Goal: Transaction & Acquisition: Book appointment/travel/reservation

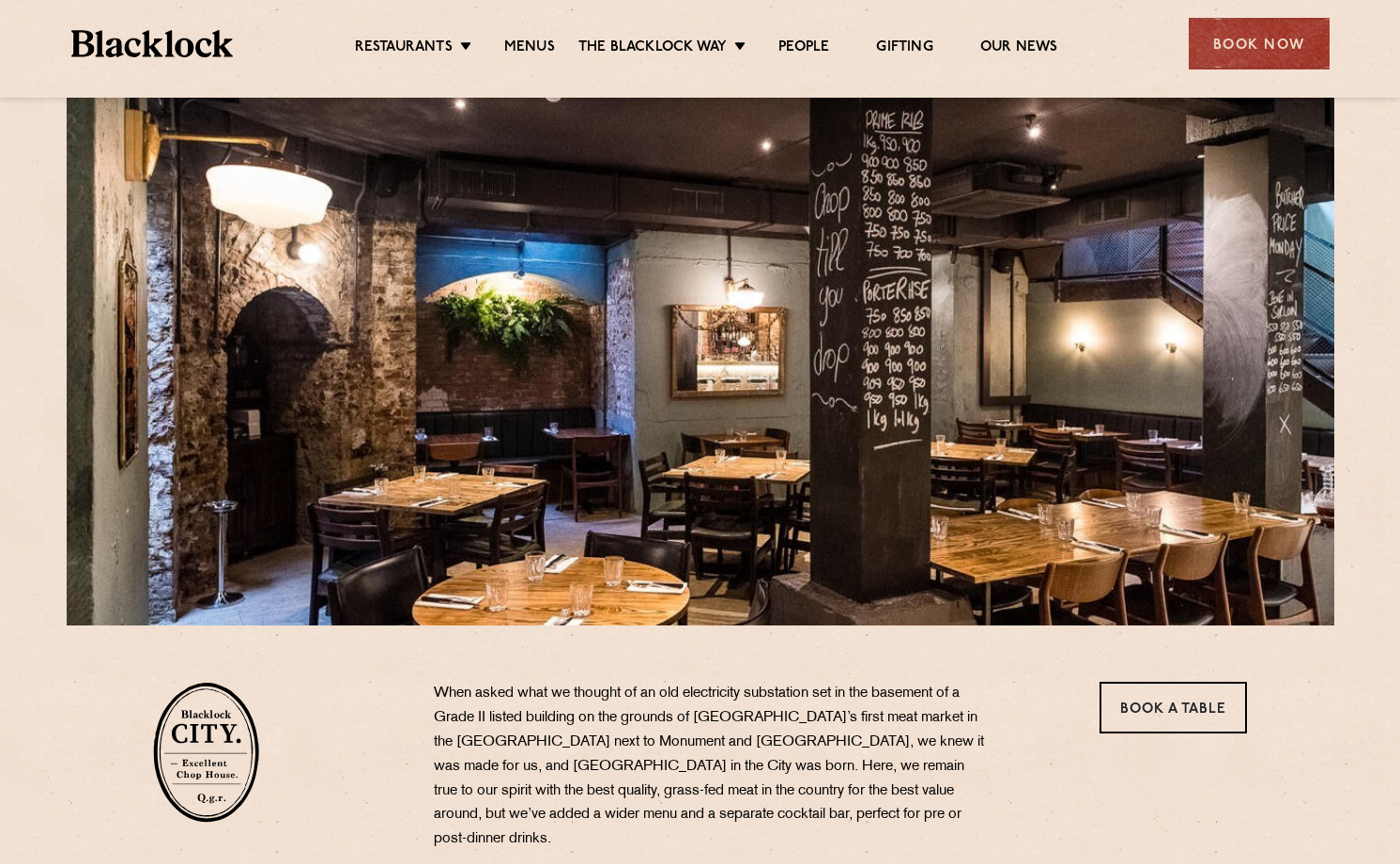
scroll to position [430, 0]
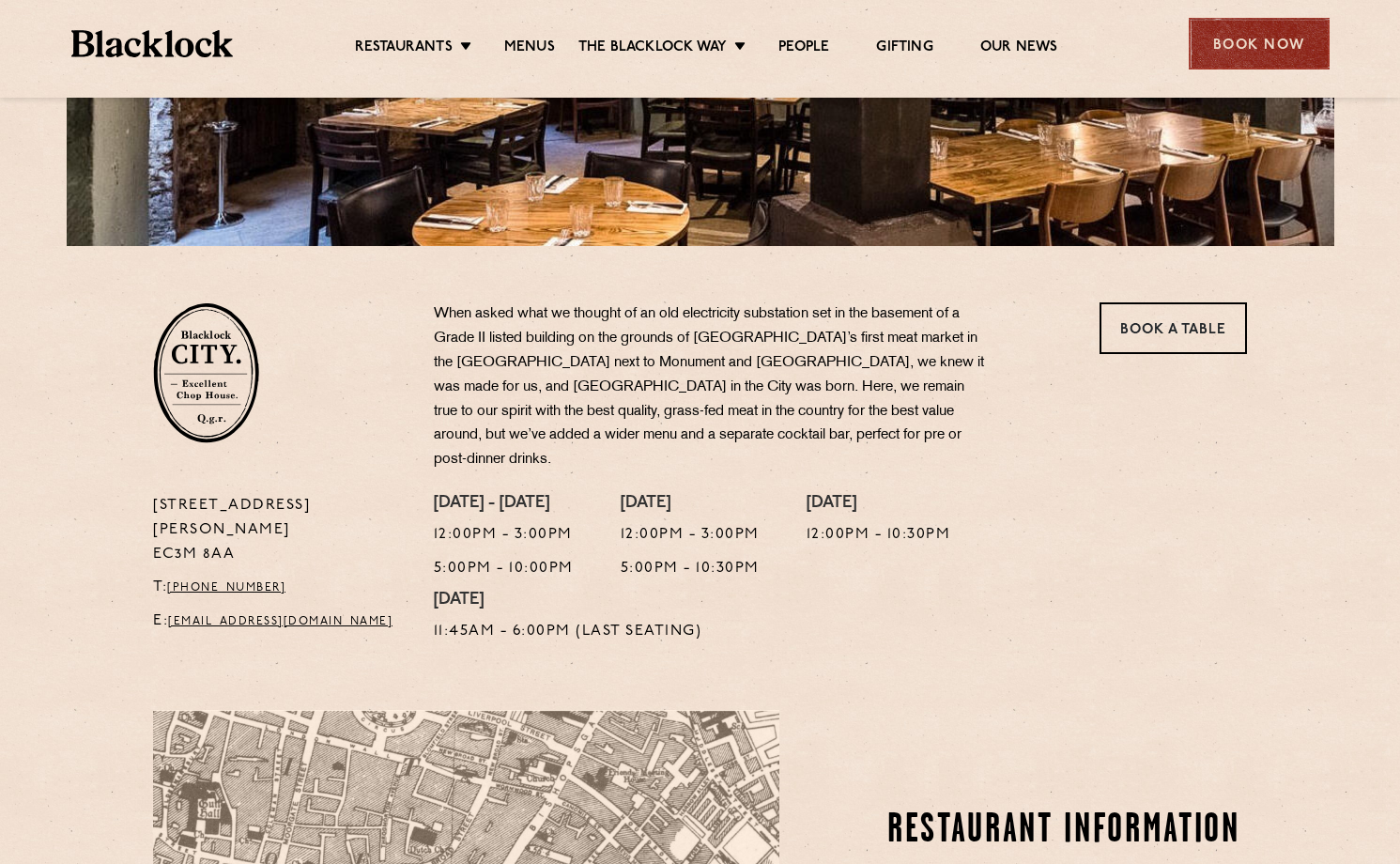
click at [1248, 41] on div "Book Now" at bounding box center [1259, 43] width 141 height 52
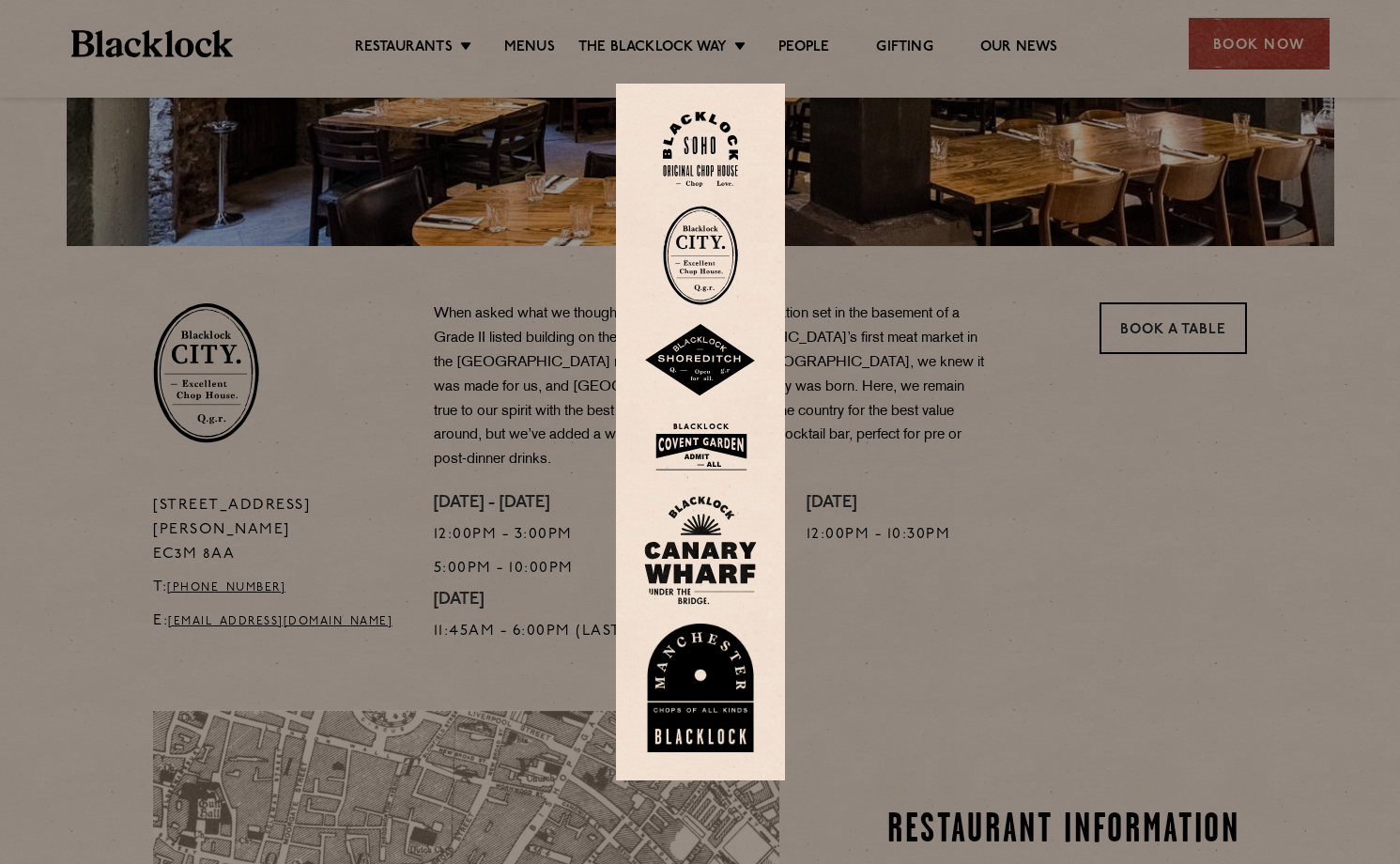
click at [721, 245] on img at bounding box center [701, 255] width 76 height 99
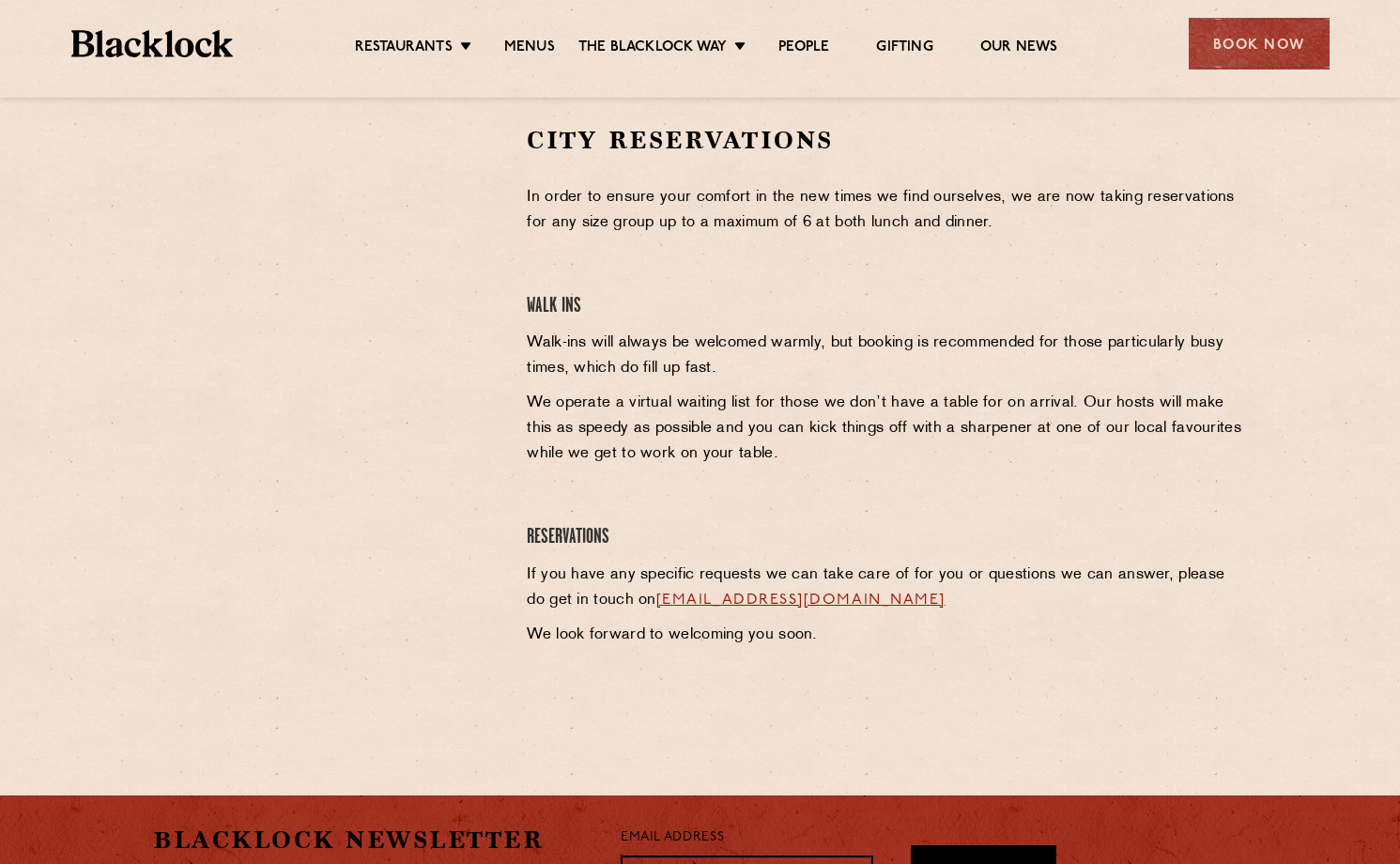
scroll to position [180, 0]
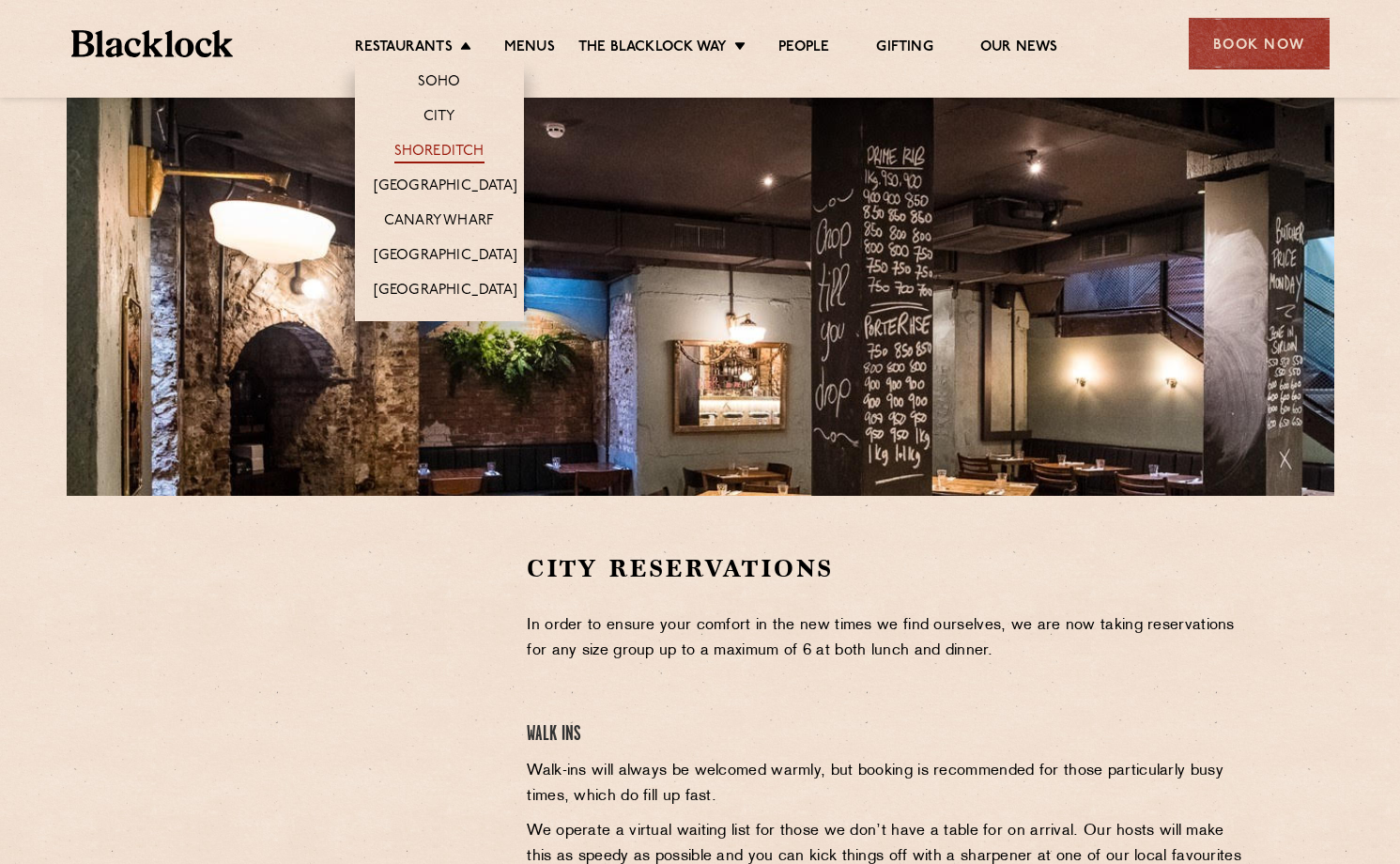
click at [450, 147] on link "Shoreditch" at bounding box center [439, 153] width 90 height 21
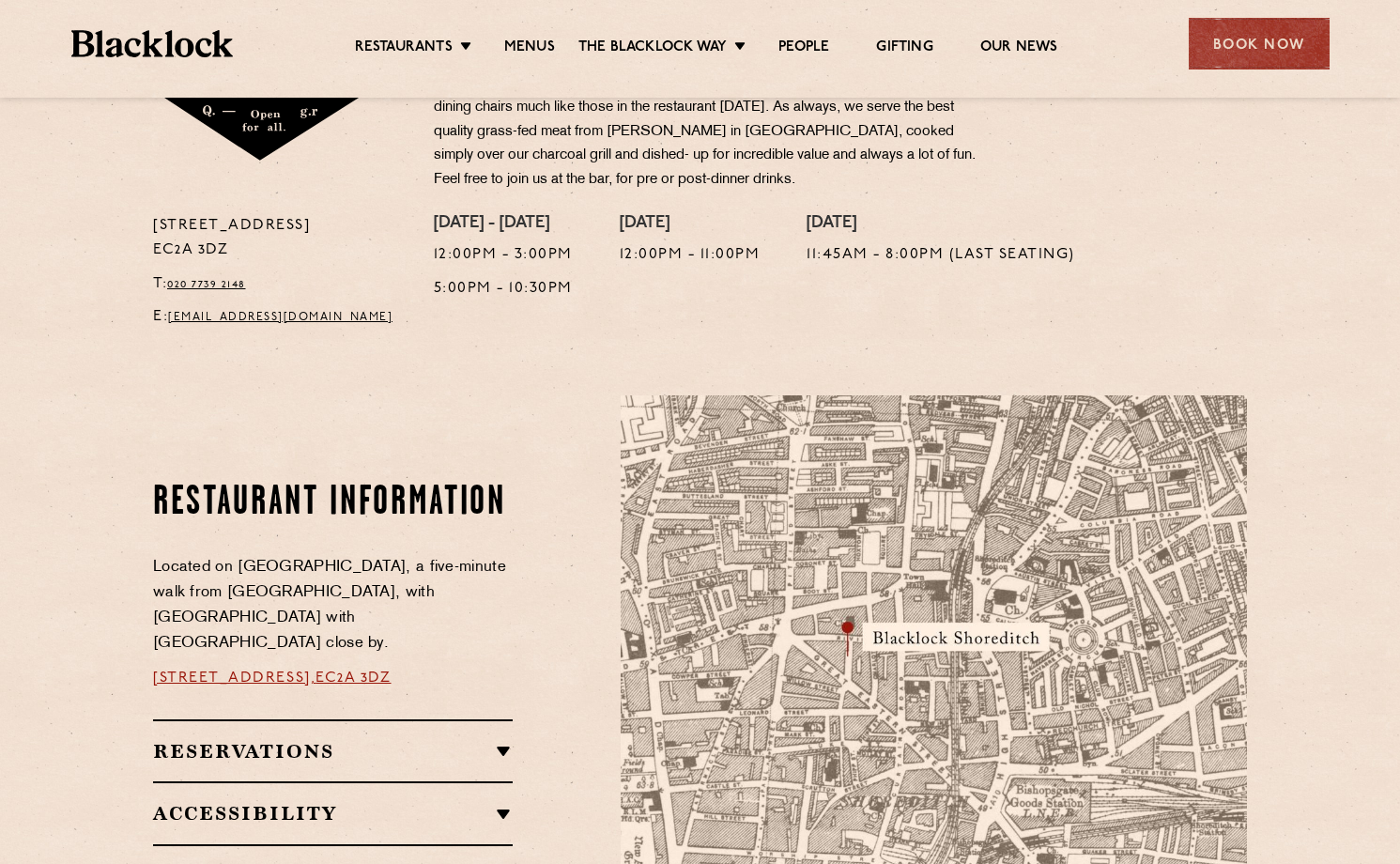
scroll to position [840, 0]
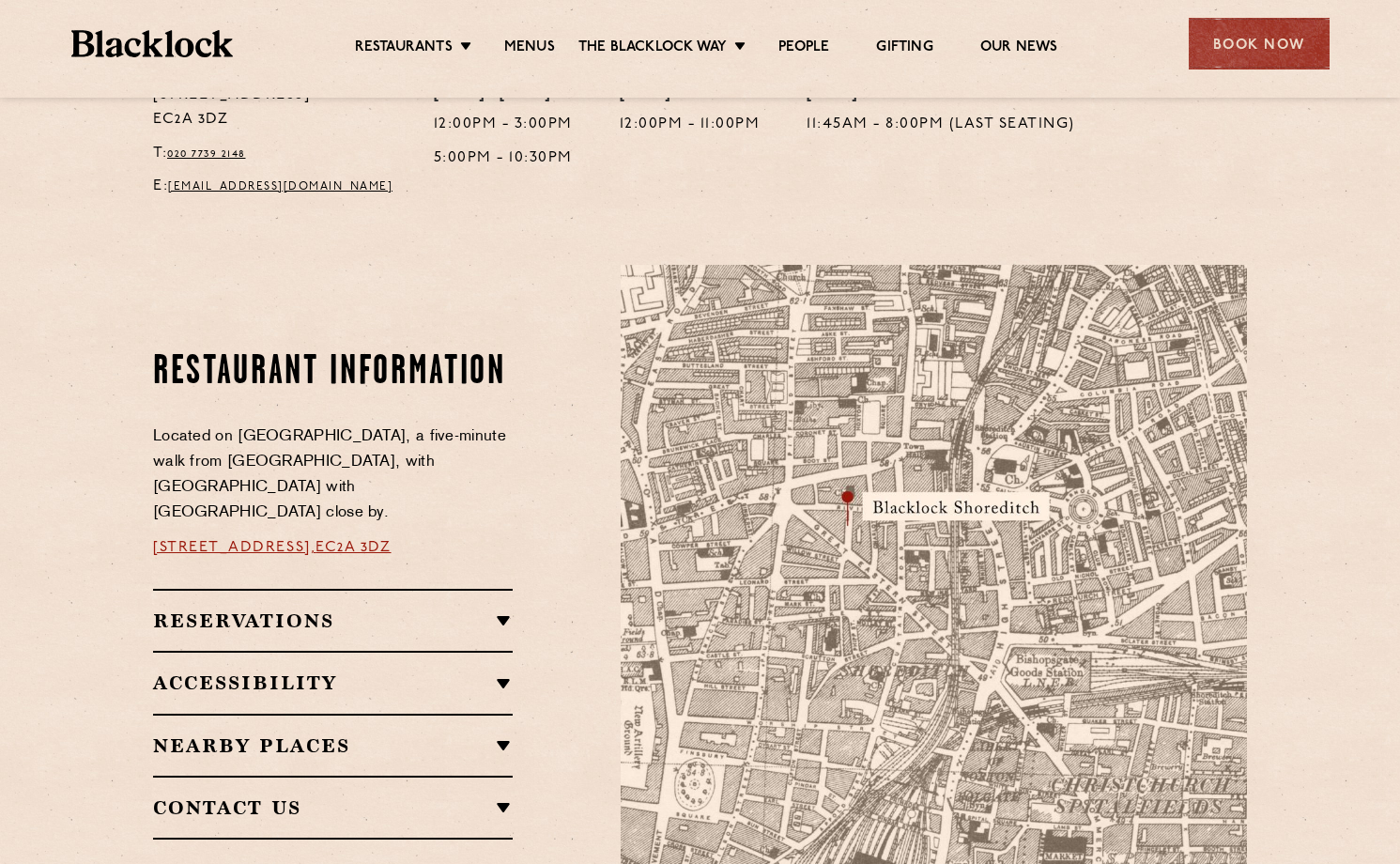
click at [308, 540] on link "28-30 Rivington Street," at bounding box center [234, 548] width 162 height 15
click at [1275, 39] on div "Book Now" at bounding box center [1259, 43] width 141 height 52
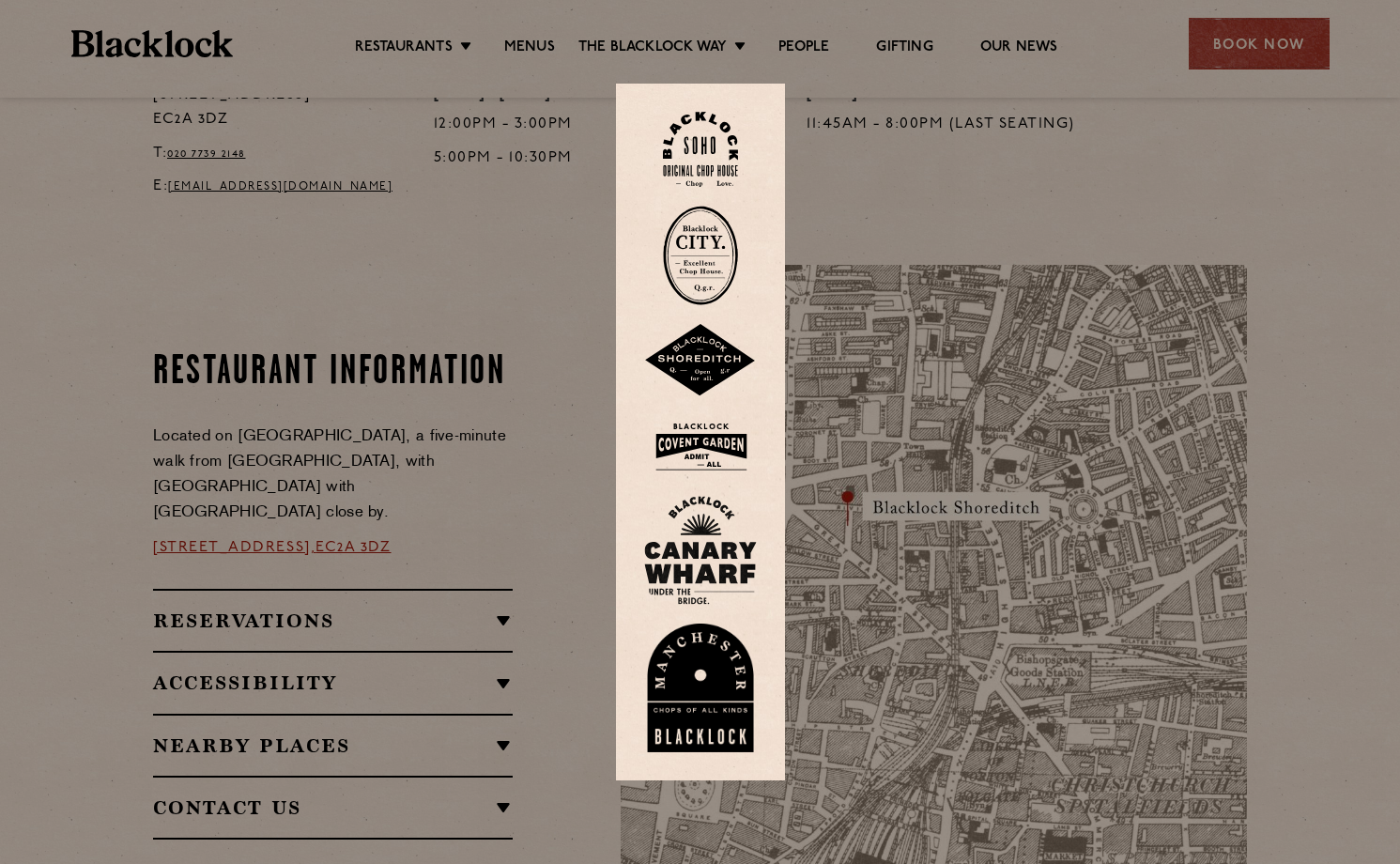
click at [712, 251] on img at bounding box center [701, 255] width 76 height 99
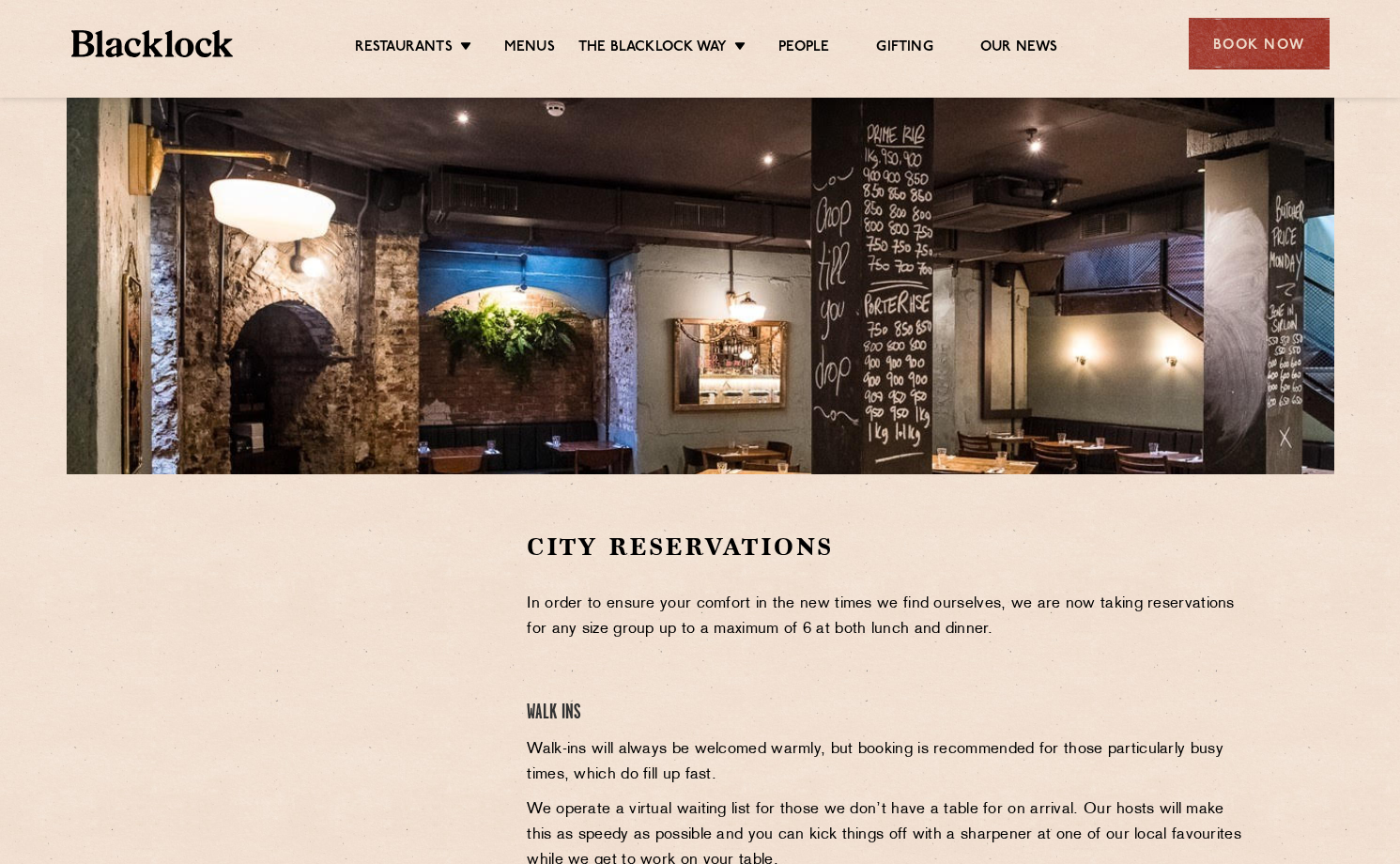
scroll to position [552, 0]
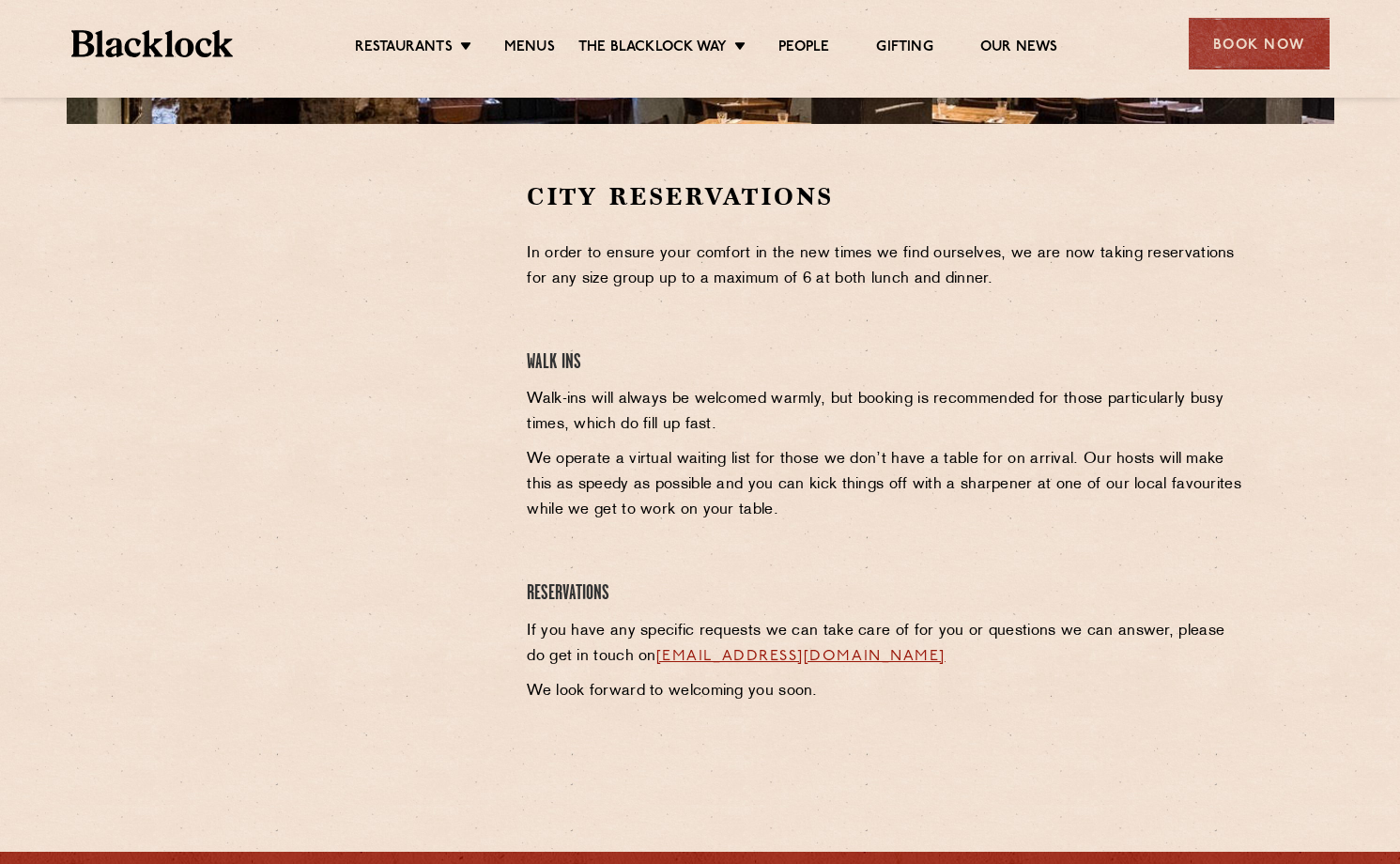
click at [395, 608] on div at bounding box center [326, 465] width 374 height 568
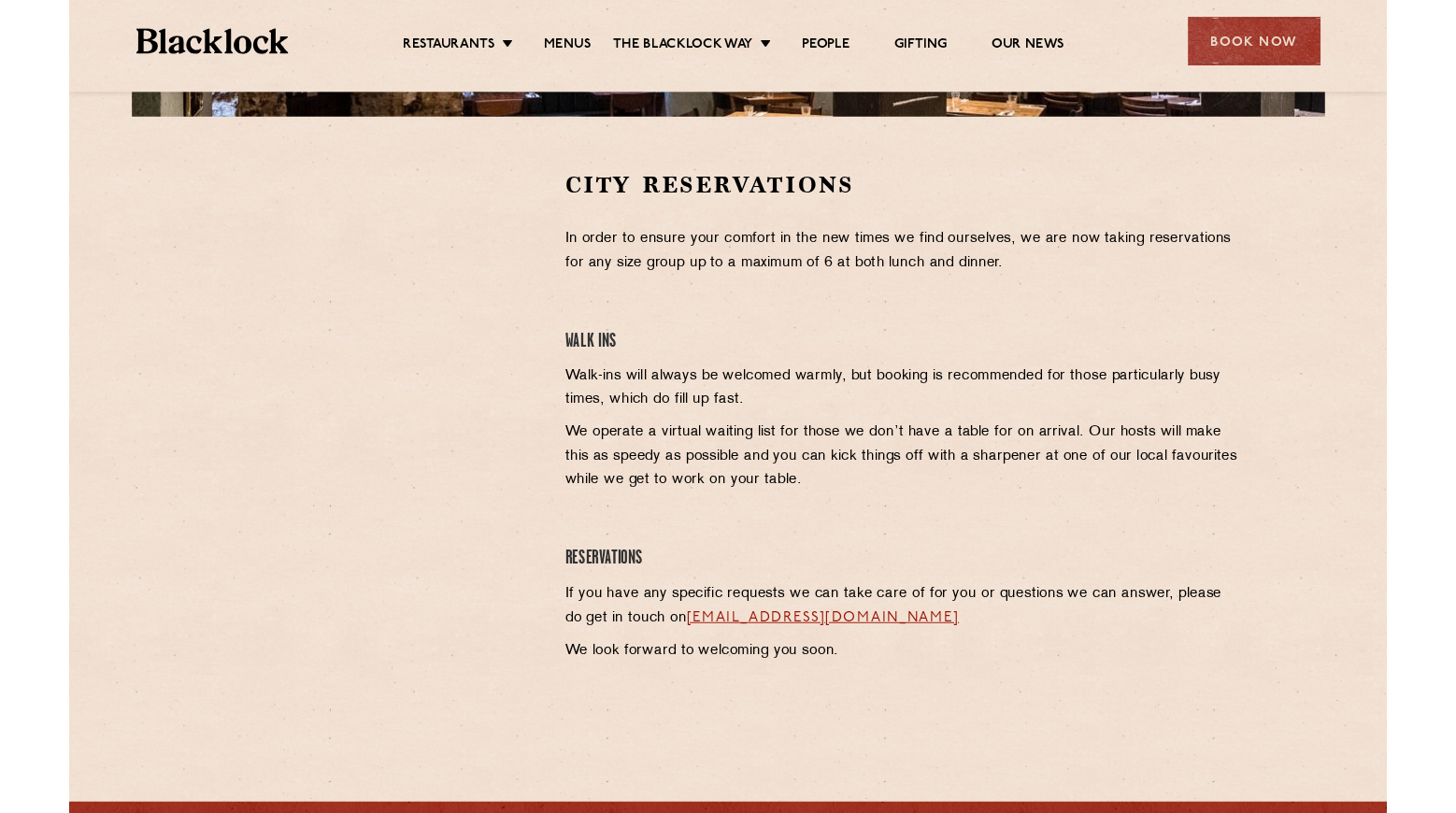
scroll to position [0, 0]
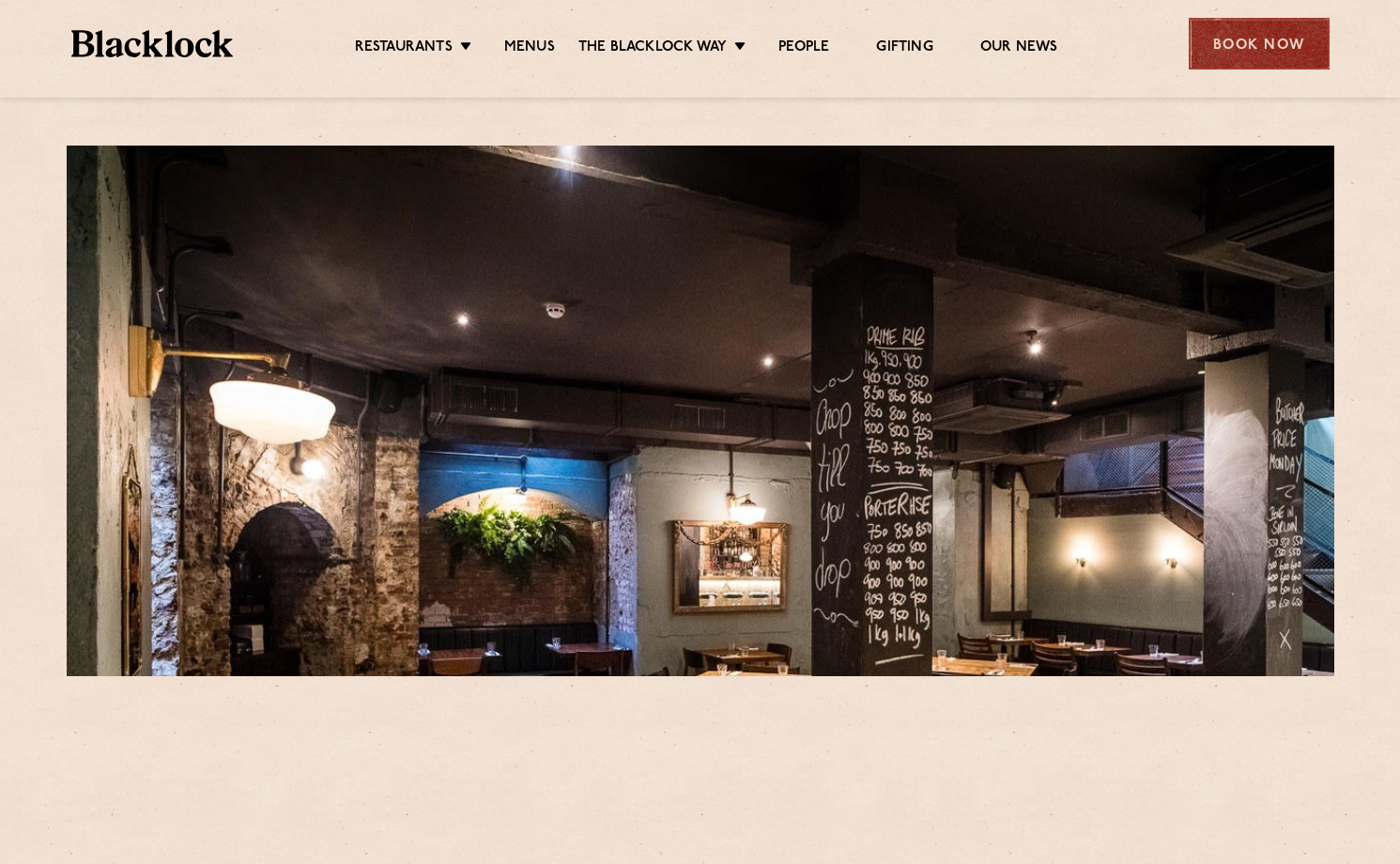
click at [1242, 35] on div "Book Now" at bounding box center [1259, 43] width 141 height 52
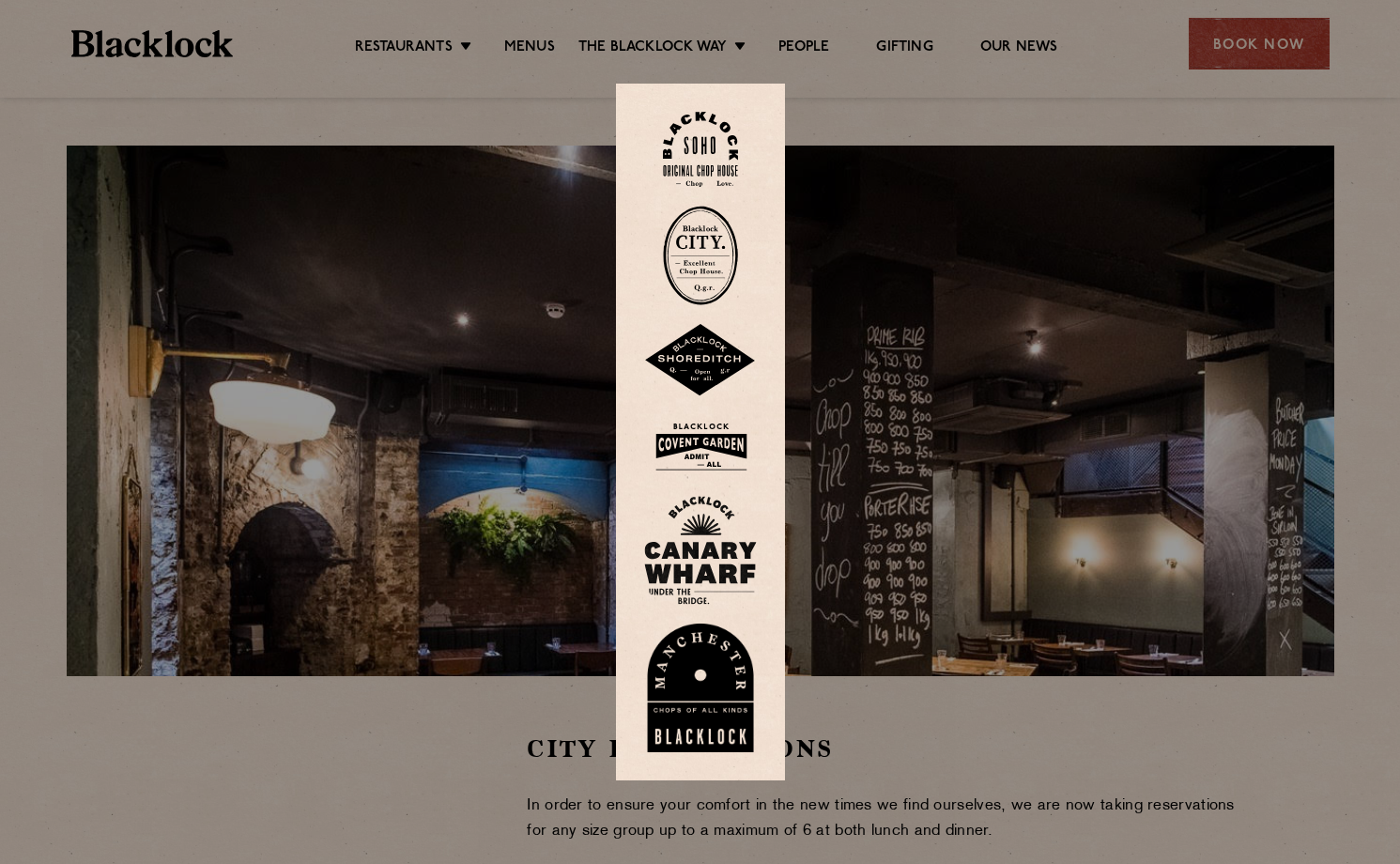
click at [702, 245] on img at bounding box center [701, 255] width 76 height 99
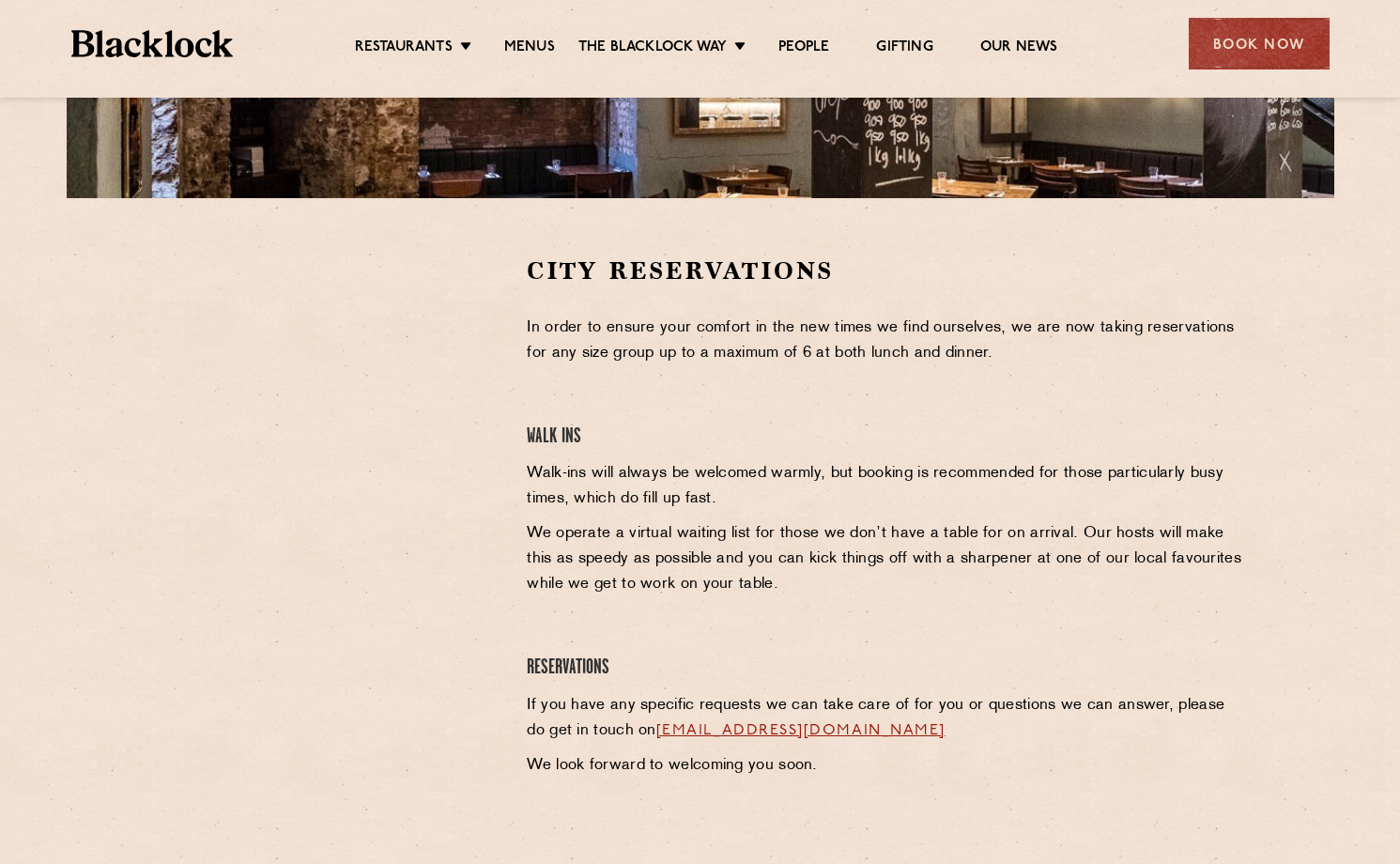
scroll to position [617, 0]
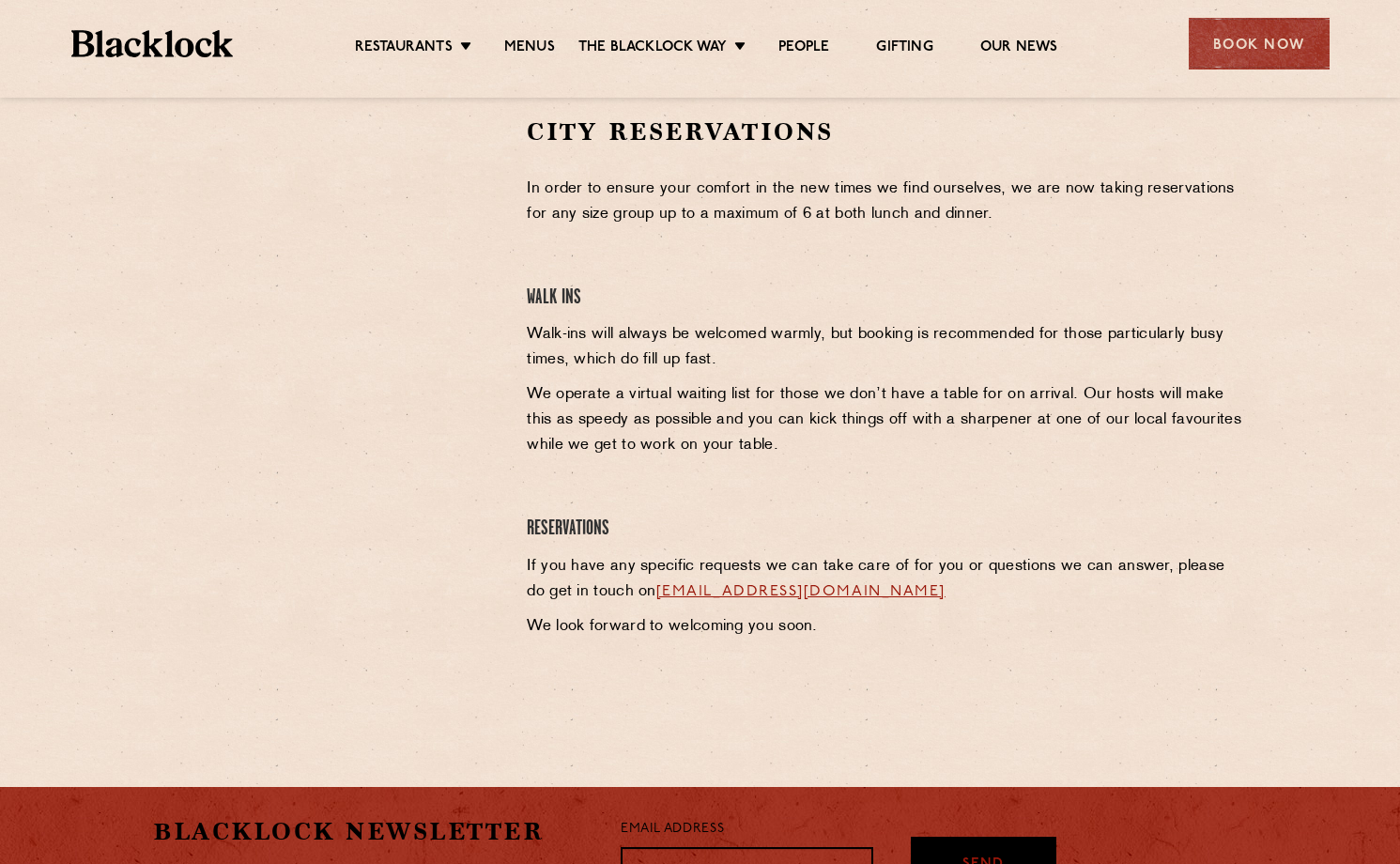
click at [137, 466] on div "City Reservations In order to ensure your comfort in the new times we find ours…" at bounding box center [700, 399] width 1141 height 568
drag, startPoint x: 233, startPoint y: 331, endPoint x: 213, endPoint y: 359, distance: 34.4
click at [106, 501] on section "City Reservations In order to ensure your comfort in the new times we find ours…" at bounding box center [700, 399] width 1400 height 681
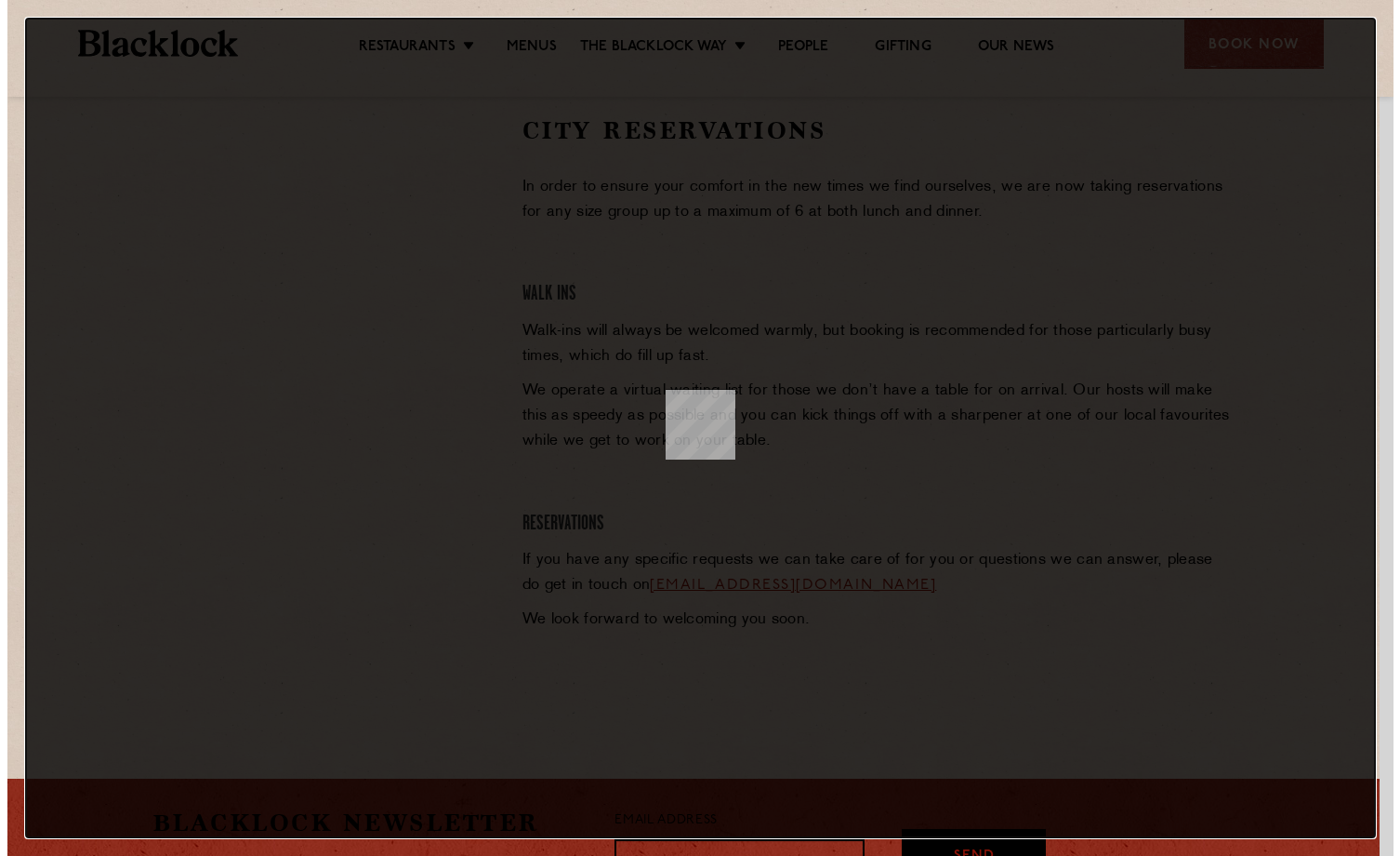
scroll to position [0, 0]
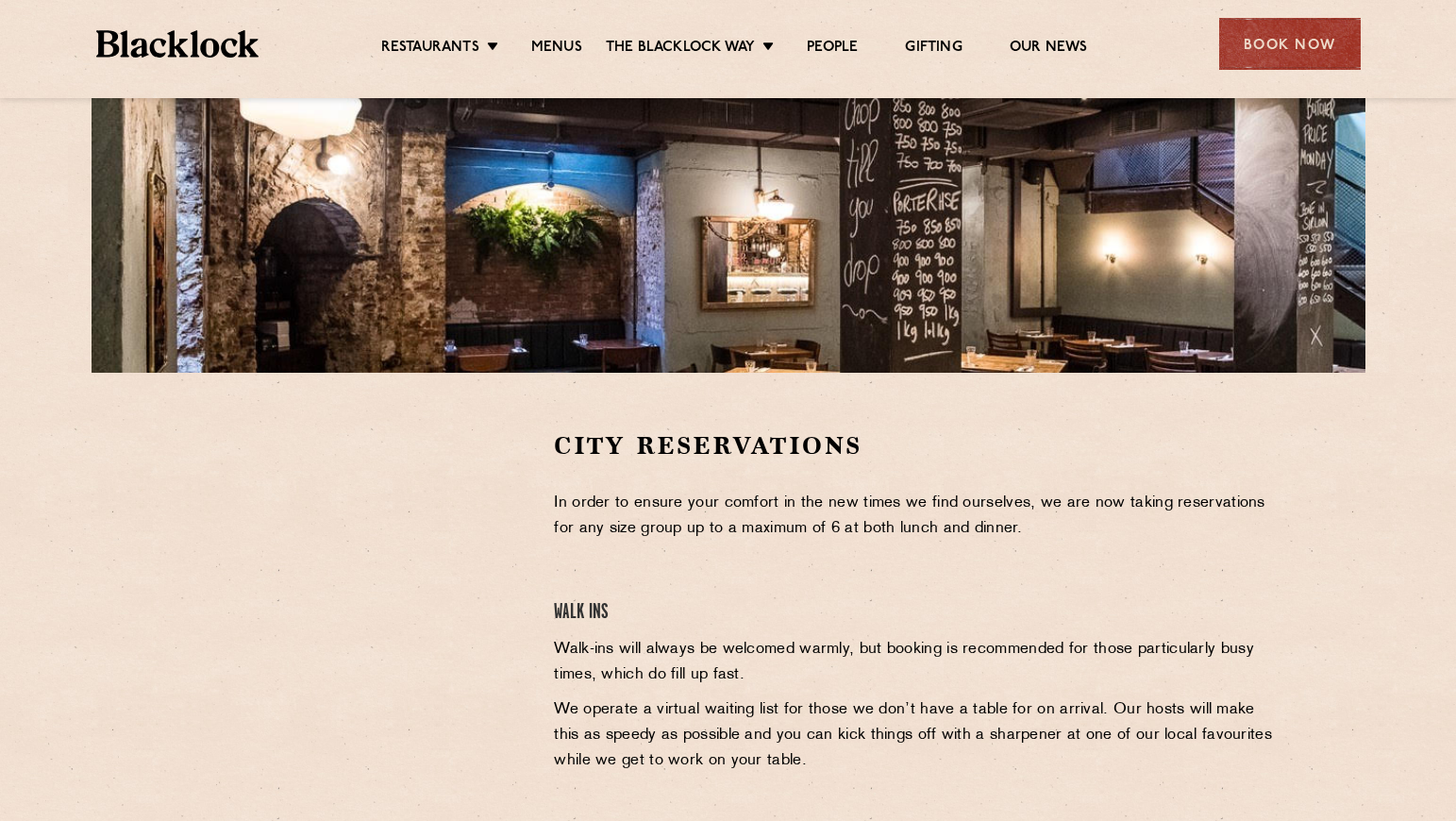
scroll to position [290, 0]
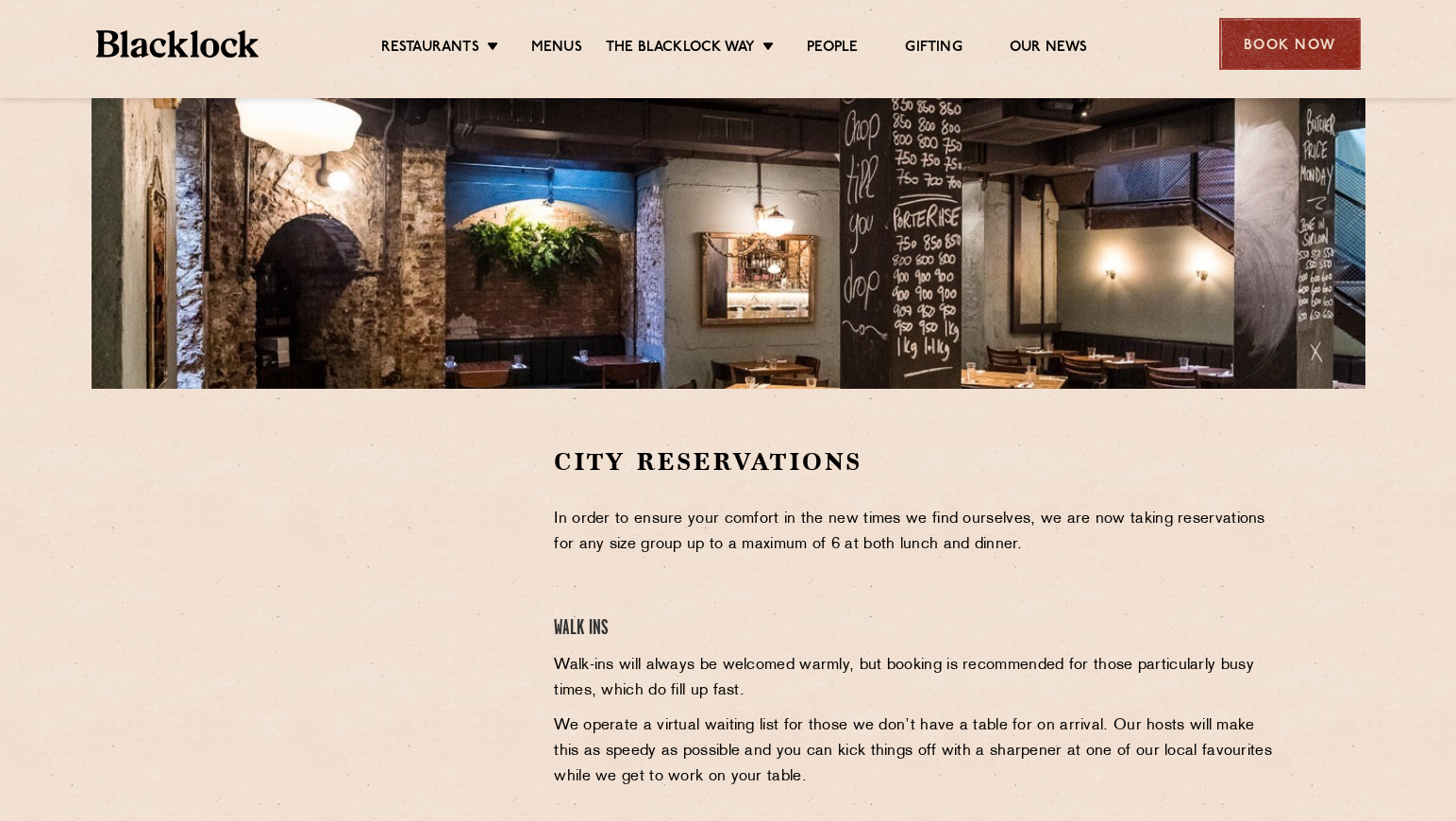
click at [1326, 29] on div "Book Now" at bounding box center [1290, 44] width 141 height 52
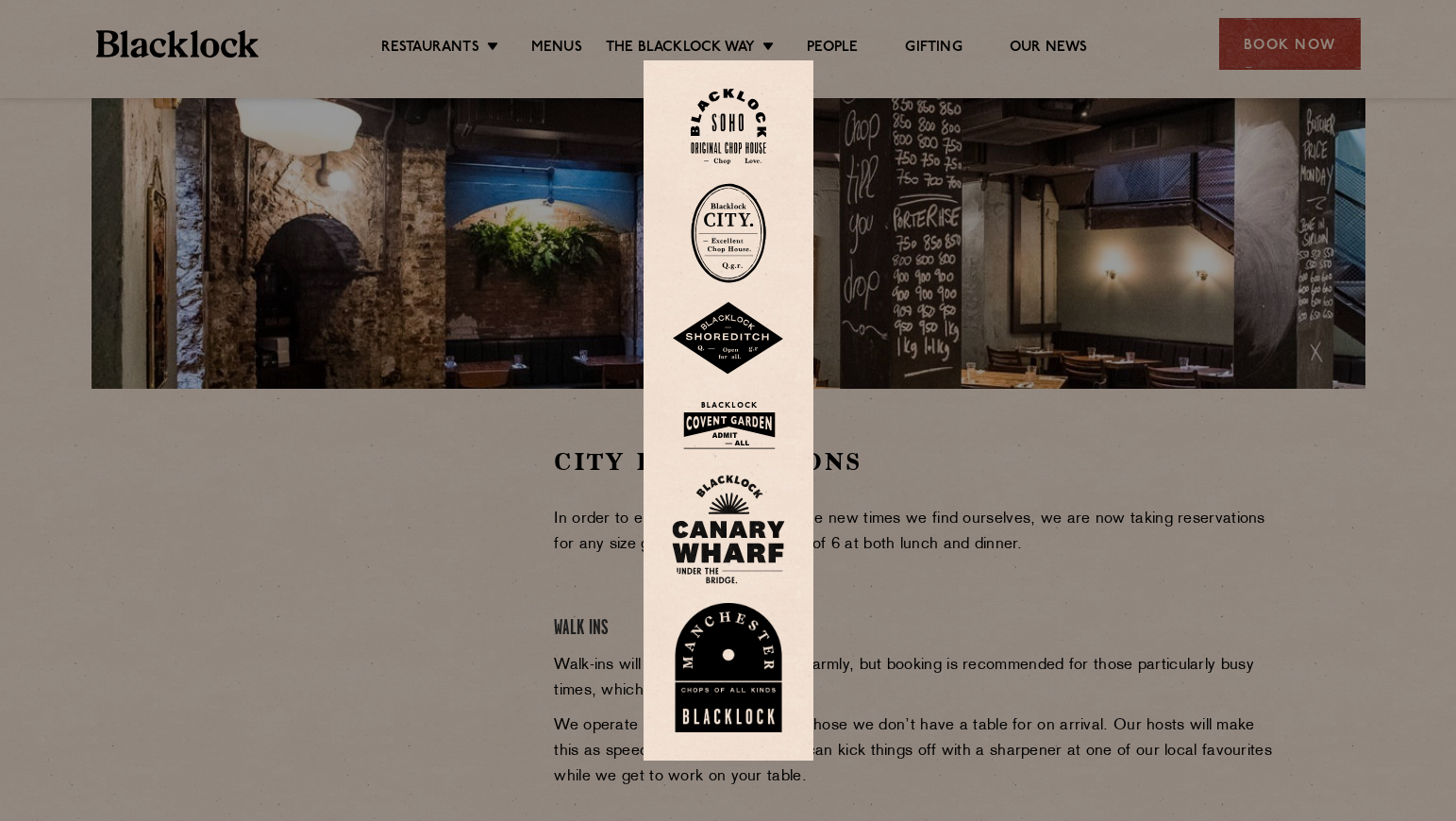
click at [756, 230] on img at bounding box center [729, 233] width 76 height 100
